Goal: Task Accomplishment & Management: Manage account settings

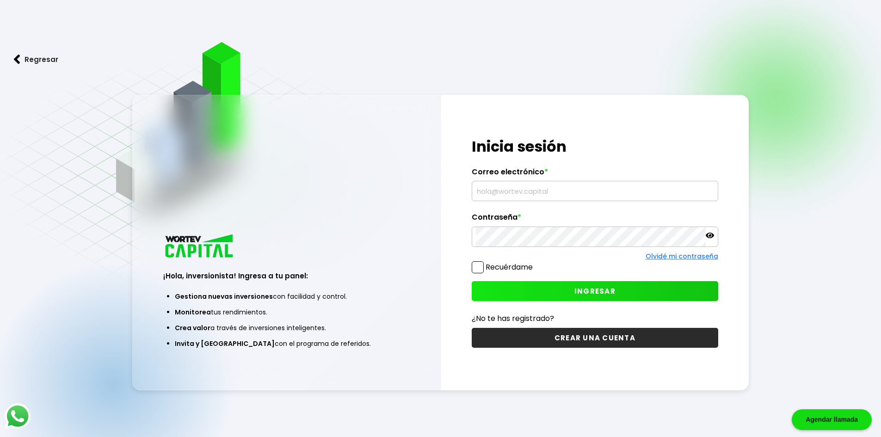
click at [554, 183] on input "text" at bounding box center [595, 190] width 238 height 19
type input "s"
type input "[EMAIL_ADDRESS][DOMAIN_NAME]"
click at [601, 293] on span "INGRESAR" at bounding box center [594, 291] width 41 height 10
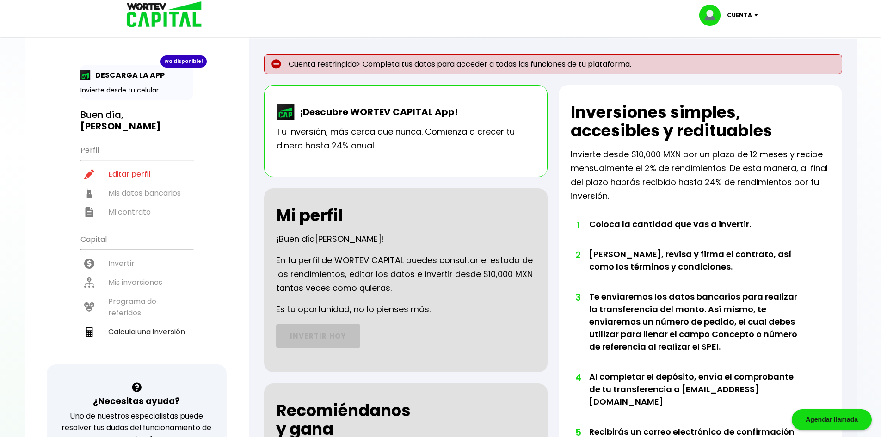
click at [710, 18] on img at bounding box center [713, 15] width 28 height 21
click at [718, 40] on link "Editar perfil" at bounding box center [730, 43] width 36 height 10
select select "Mujer"
select select "Licenciatura"
select select "MI"
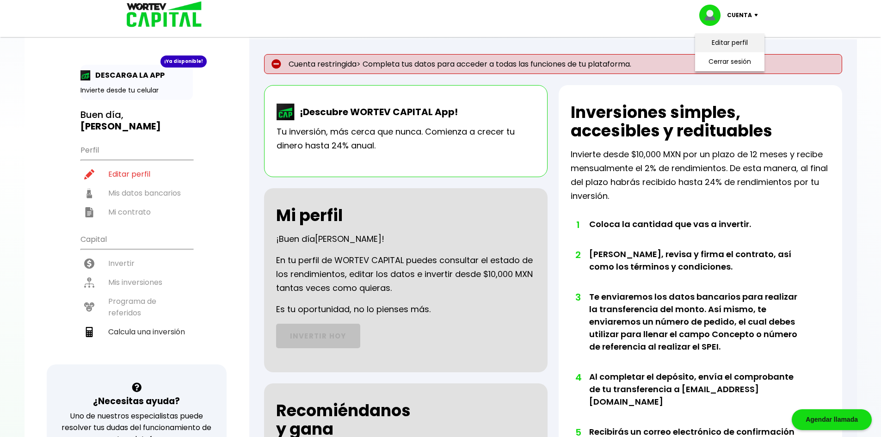
select select "HSBC"
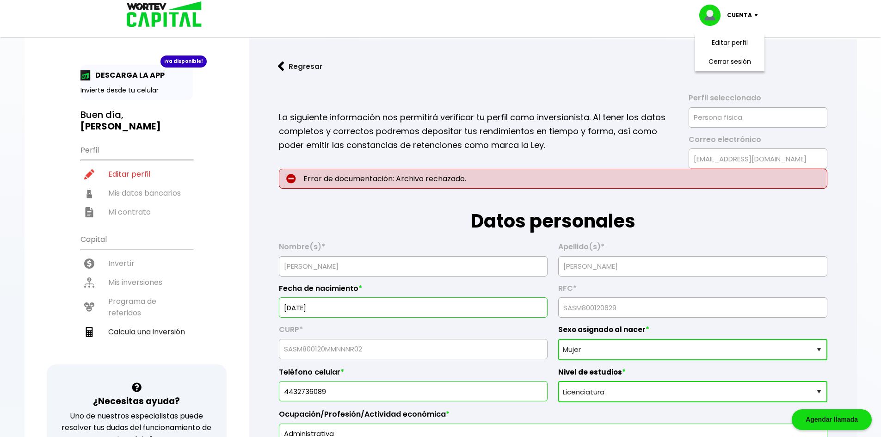
click at [448, 180] on p "Error de documentación: Archivo rechazado." at bounding box center [553, 179] width 548 height 20
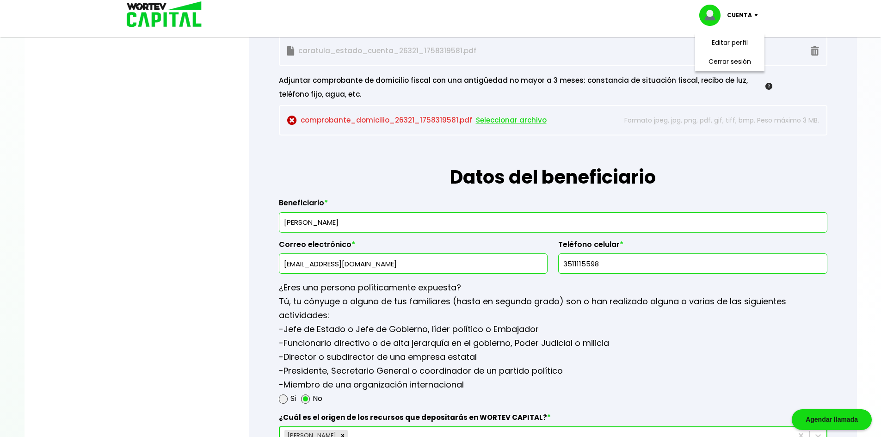
scroll to position [871, 0]
